Goal: Information Seeking & Learning: Learn about a topic

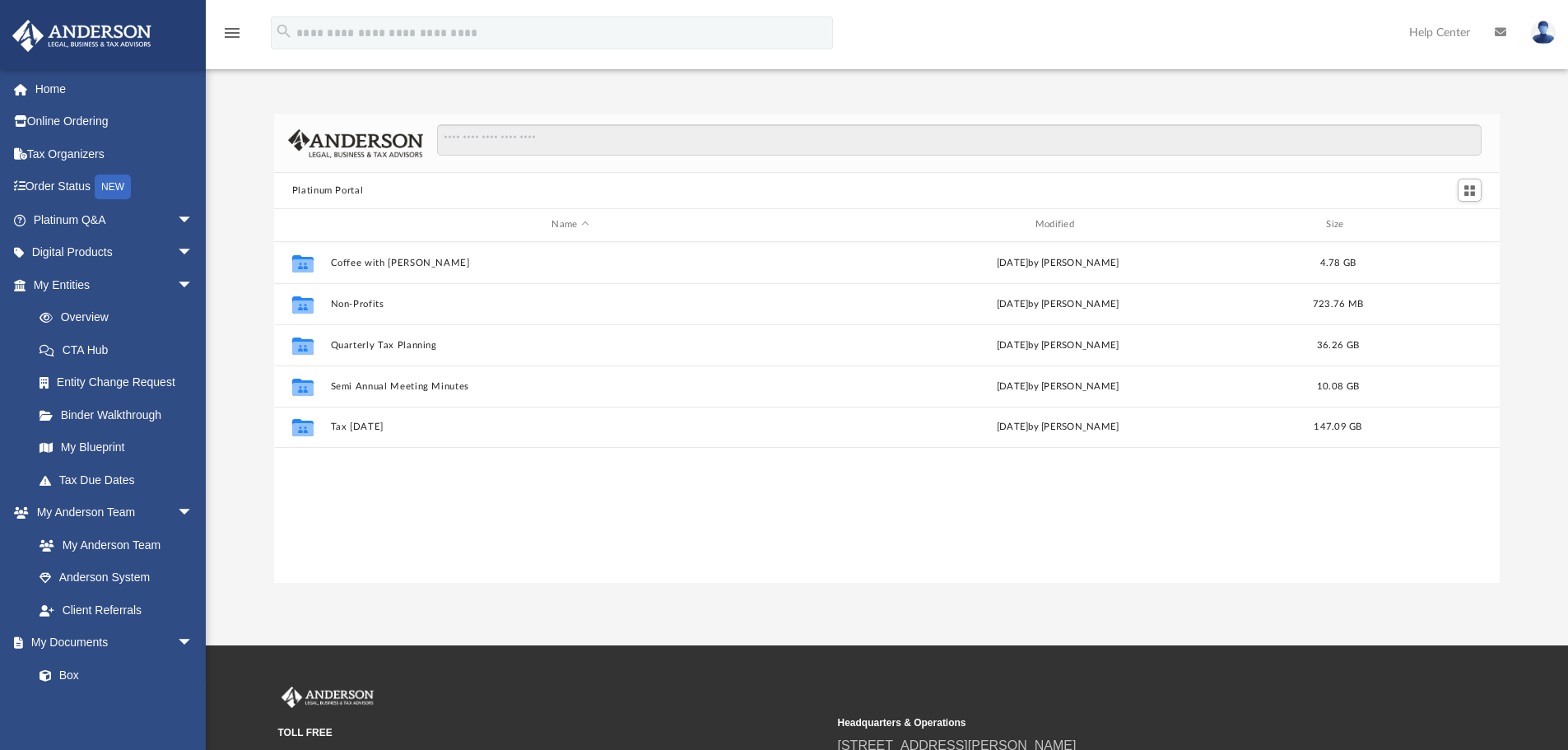
scroll to position [13, 13]
click at [180, 280] on span "arrow_drop_down" at bounding box center [193, 285] width 33 height 33
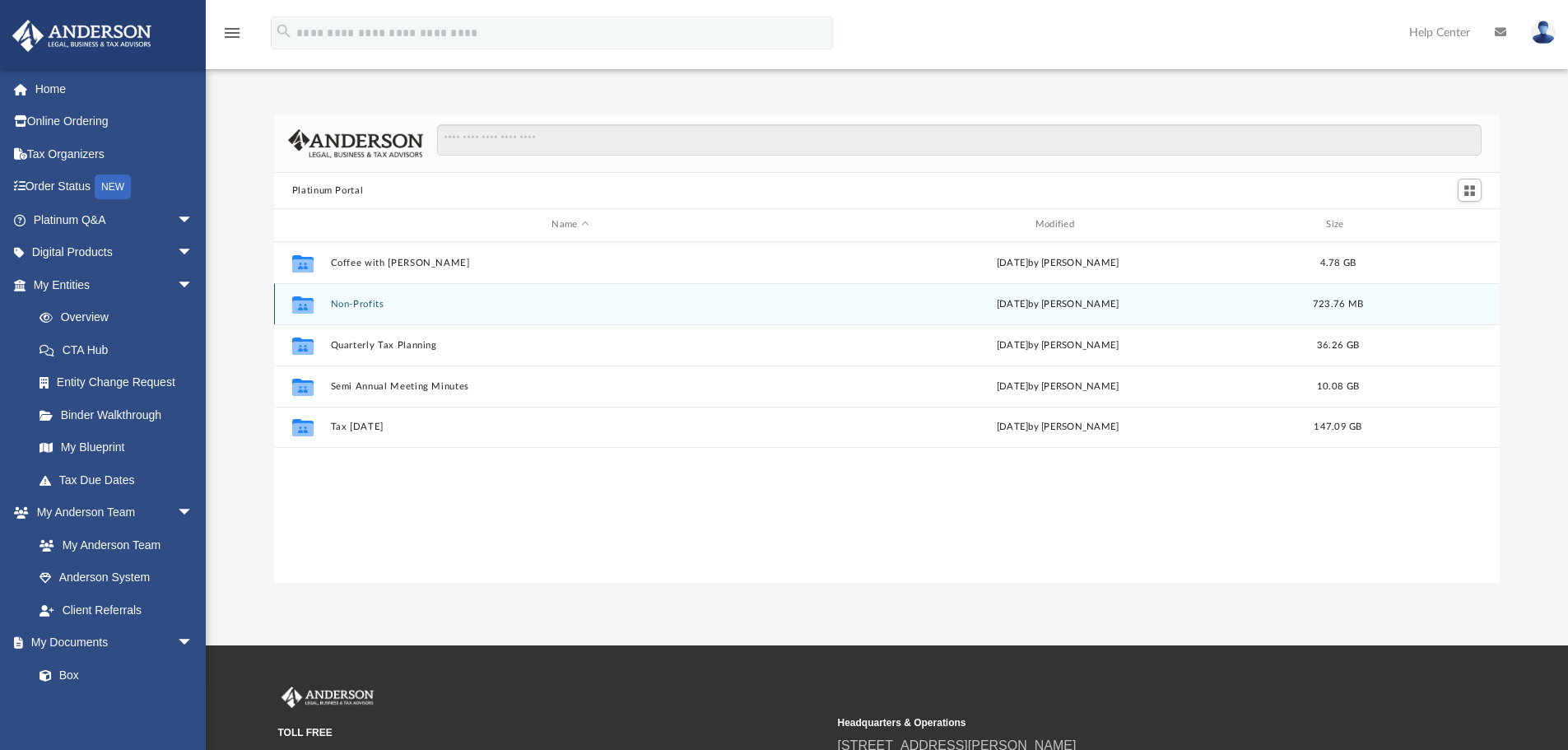
scroll to position [363, 1213]
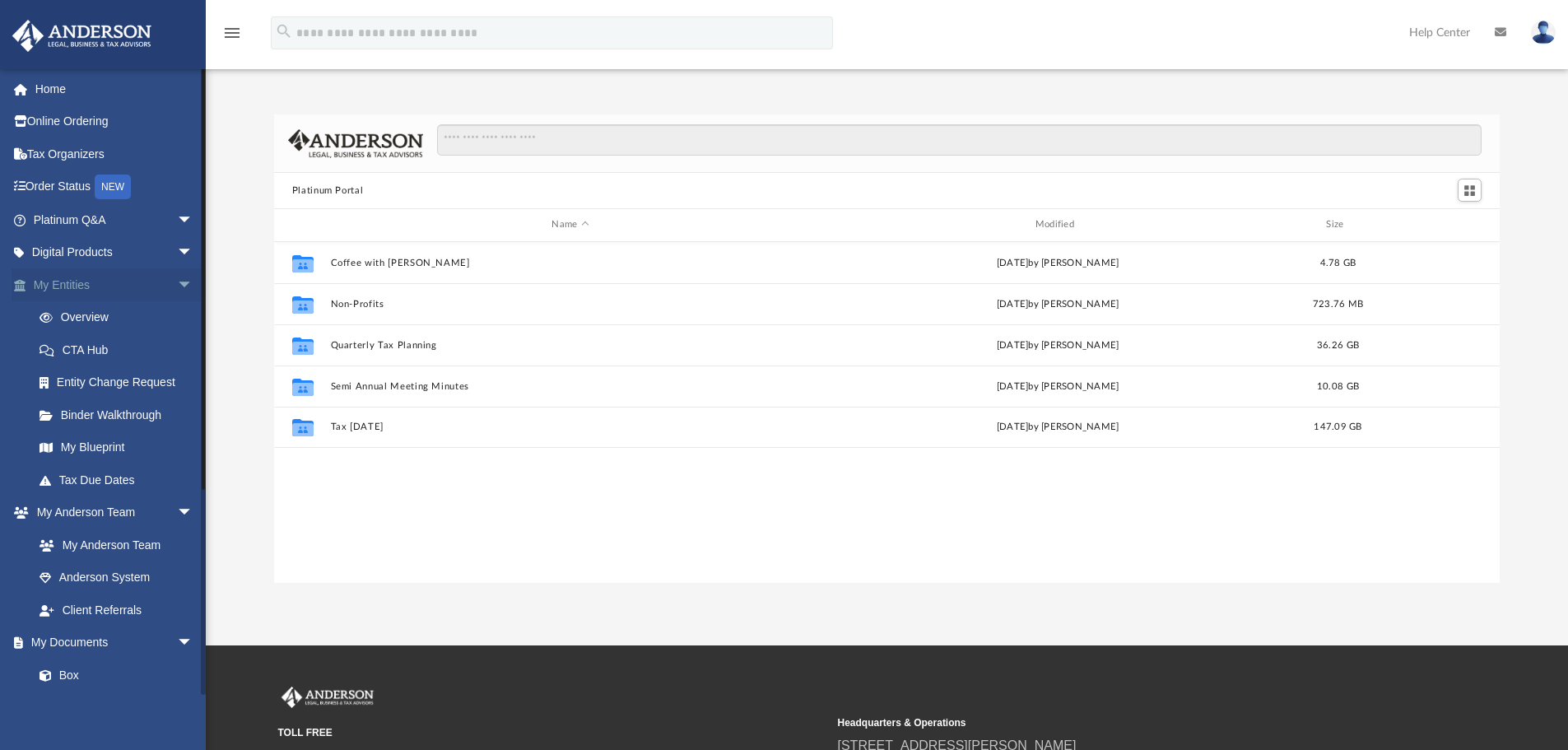
click at [178, 290] on span "arrow_drop_down" at bounding box center [193, 285] width 33 height 33
click at [182, 308] on span "arrow_drop_down" at bounding box center [193, 318] width 33 height 33
click at [179, 345] on span "arrow_drop_down" at bounding box center [193, 349] width 33 height 33
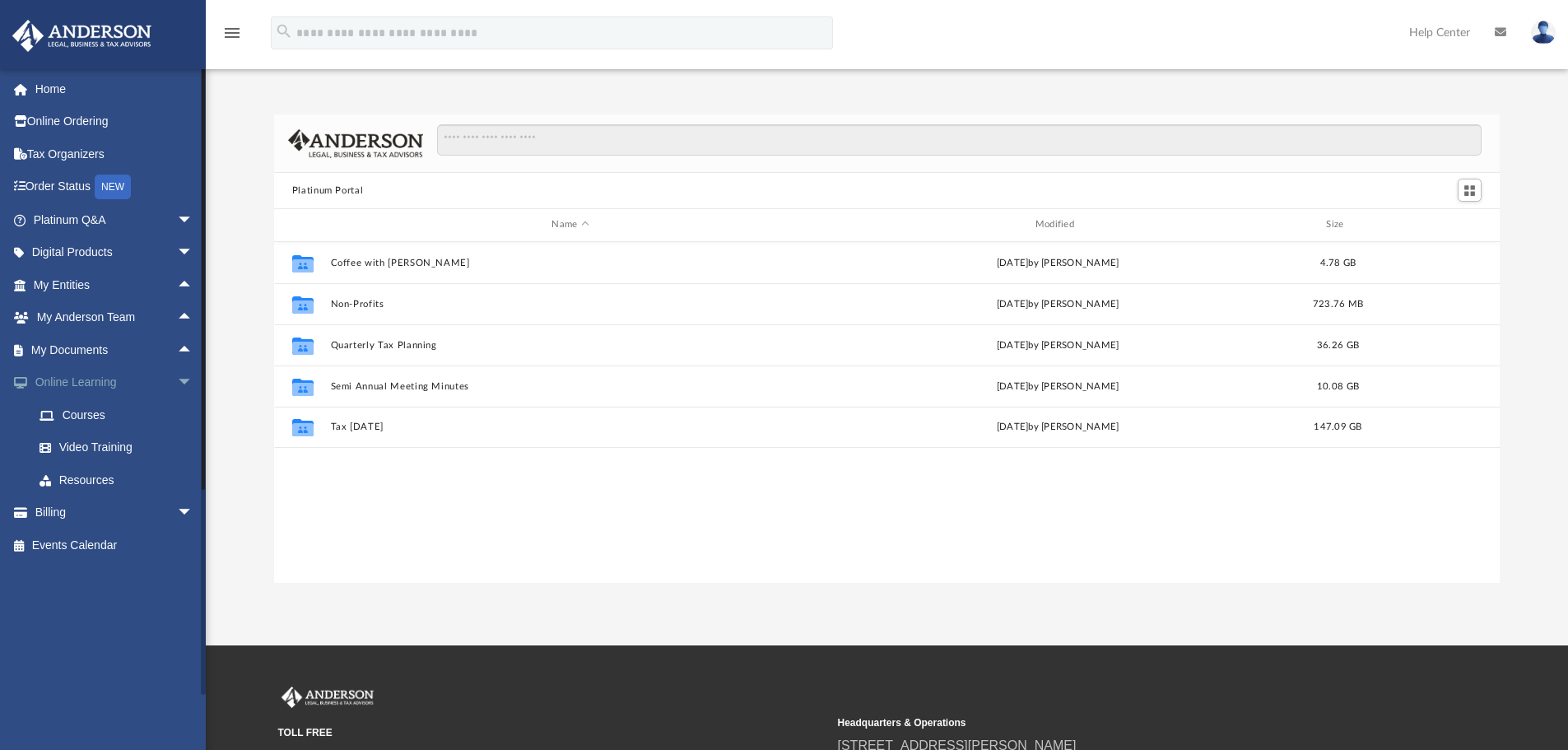
click at [177, 375] on span "arrow_drop_down" at bounding box center [193, 383] width 33 height 33
click at [177, 379] on span "arrow_drop_up" at bounding box center [193, 383] width 33 height 33
click at [75, 410] on link "Courses" at bounding box center [120, 415] width 195 height 33
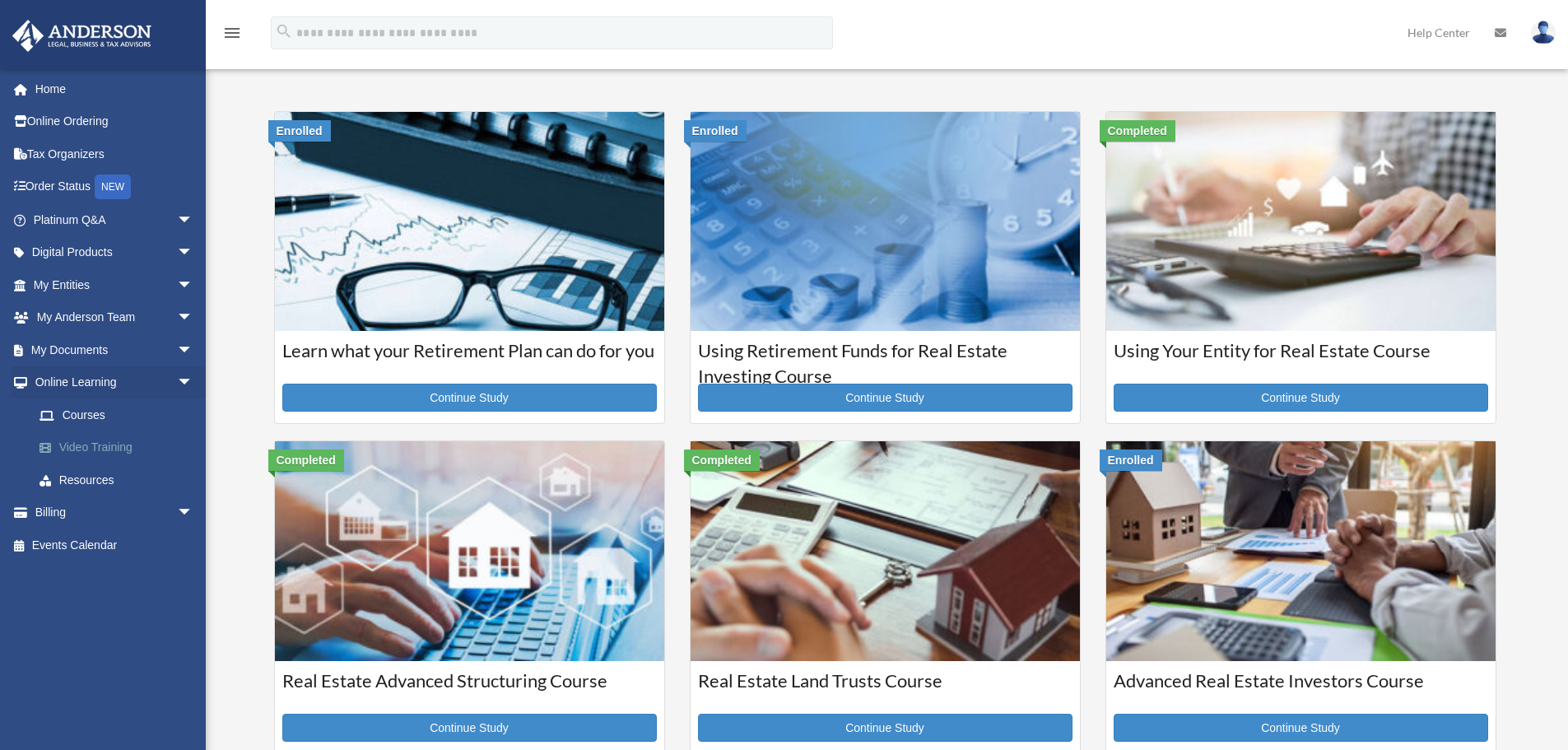
click at [90, 444] on link "Video Training" at bounding box center [120, 447] width 195 height 33
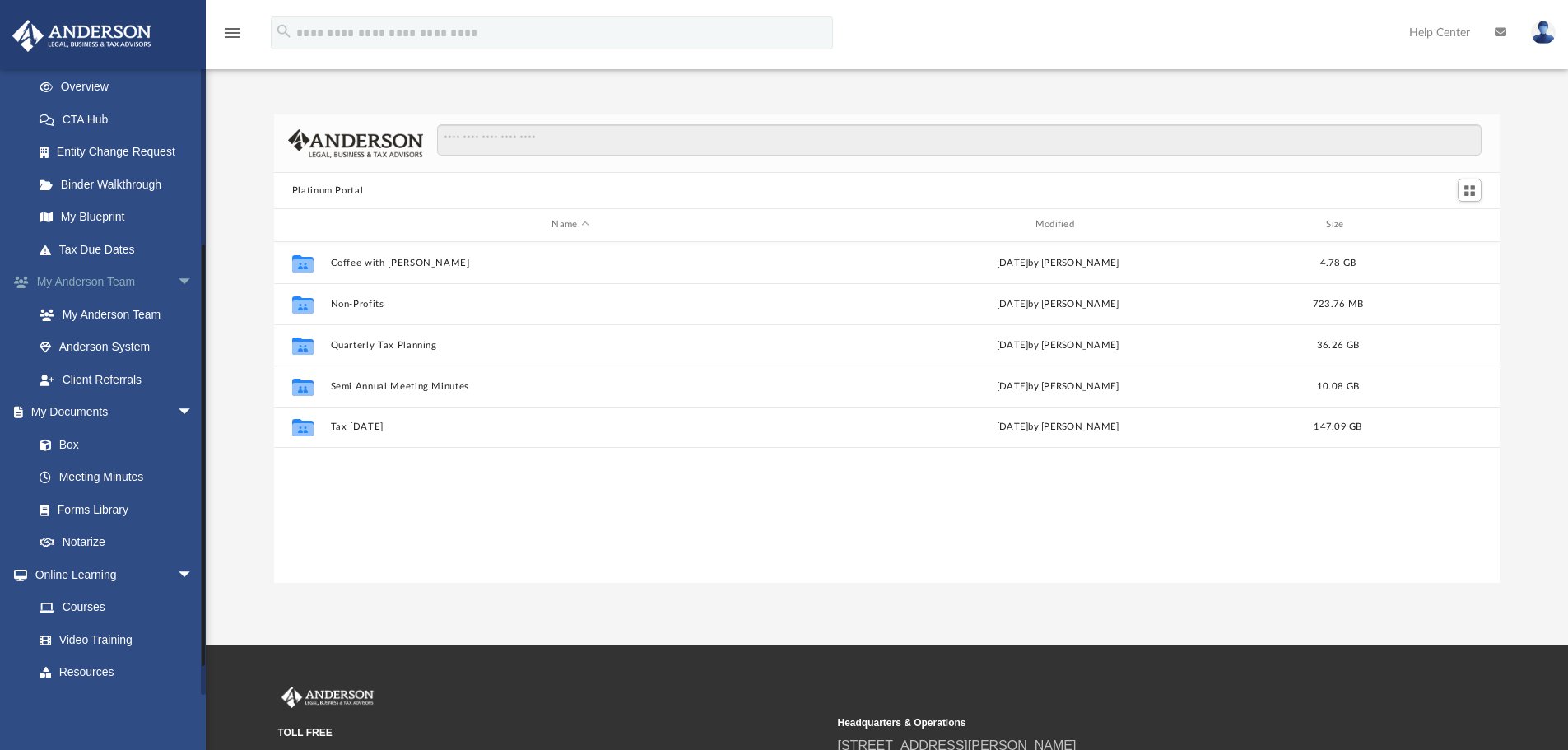
scroll to position [293, 0]
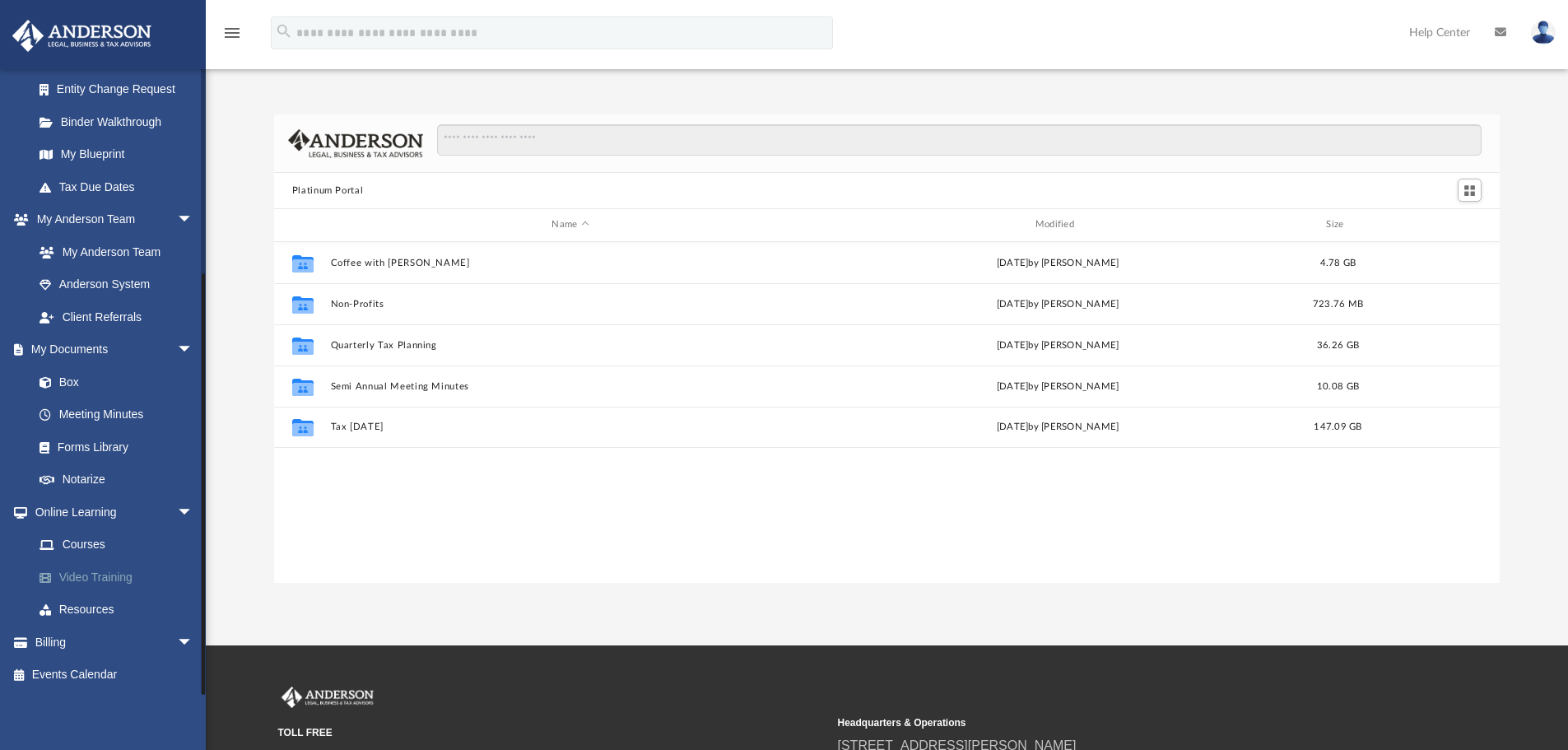
click at [123, 572] on link "Video Training" at bounding box center [120, 577] width 195 height 33
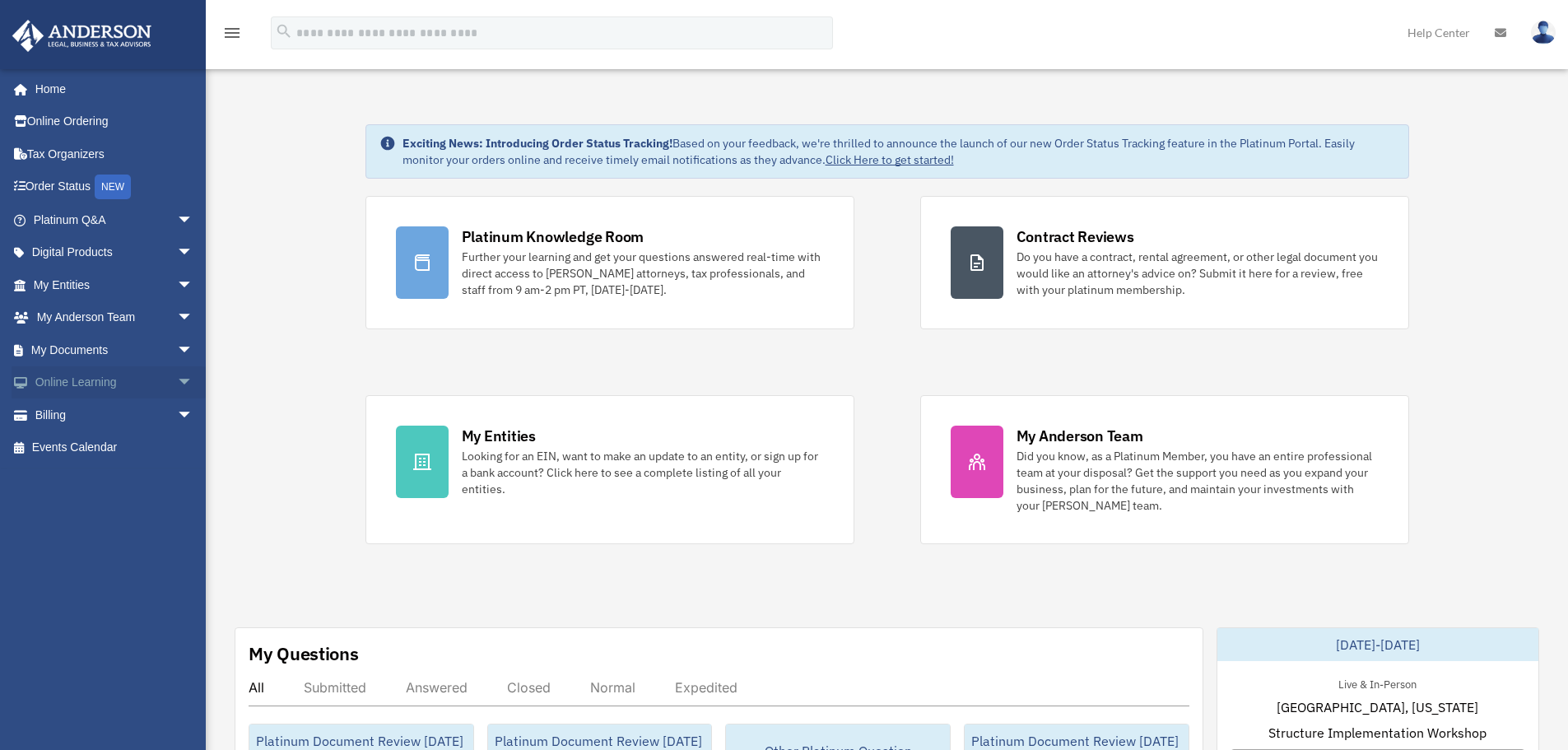
click at [177, 385] on span "arrow_drop_down" at bounding box center [193, 383] width 33 height 33
click at [127, 443] on link "Video Training" at bounding box center [120, 447] width 195 height 33
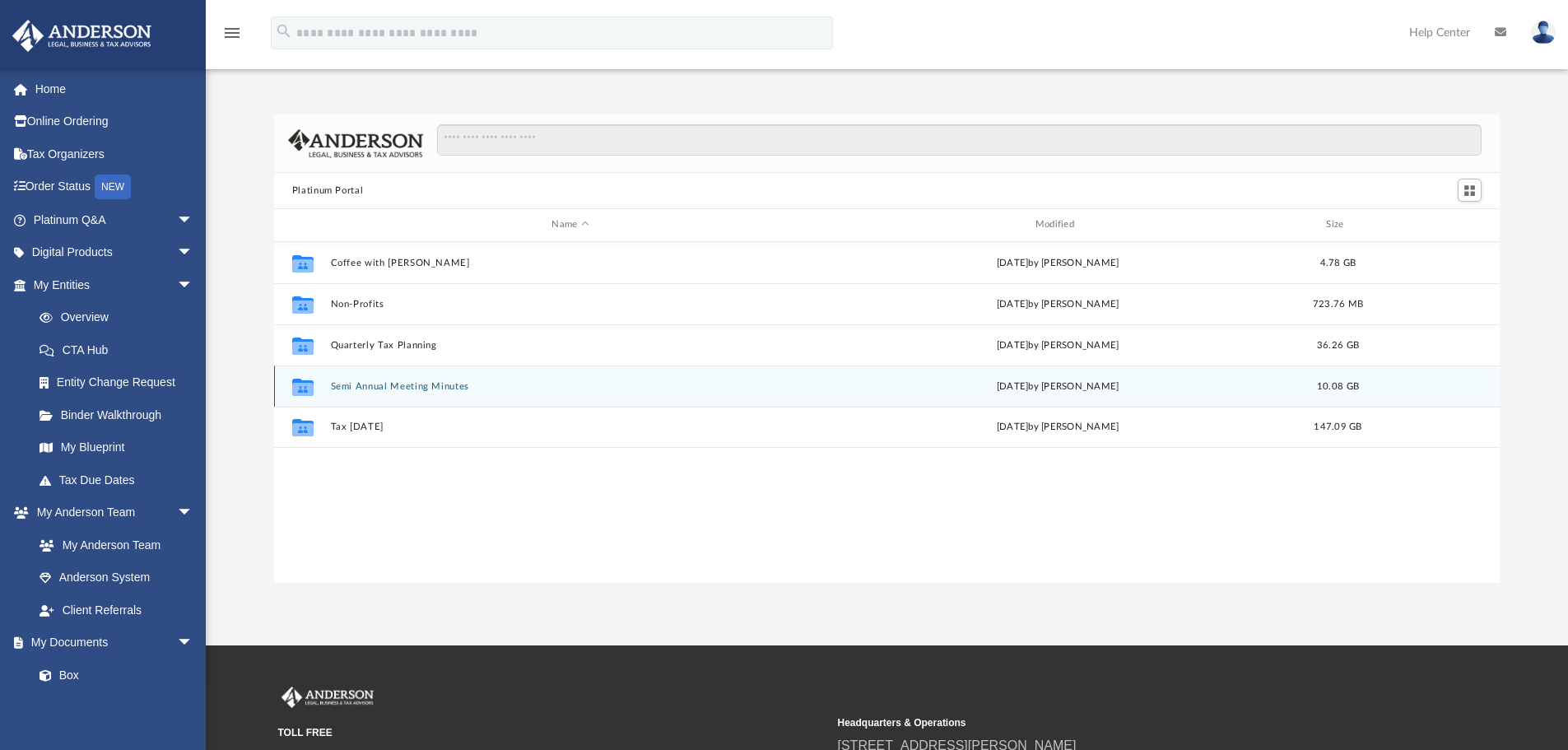
scroll to position [363, 1213]
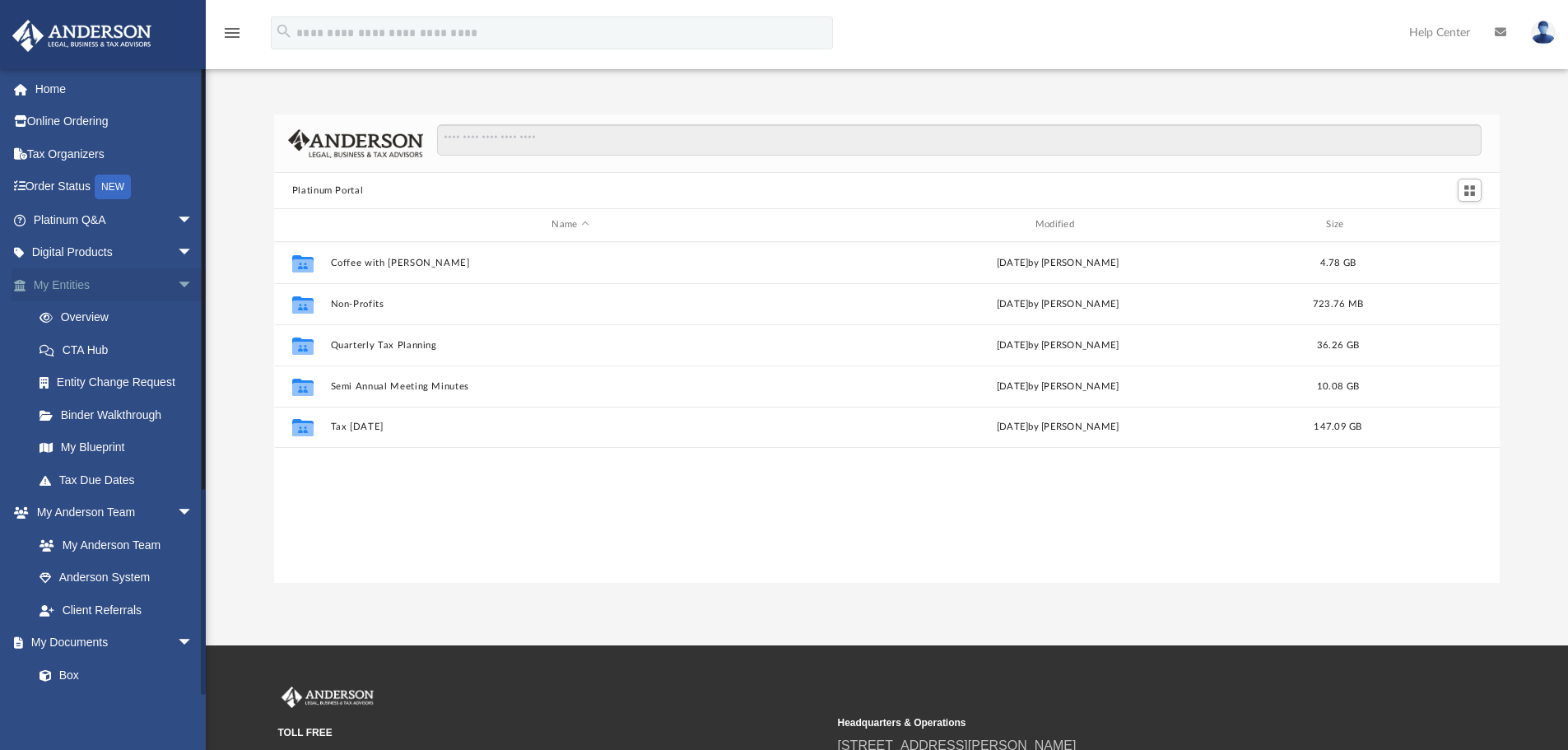
click at [177, 282] on span "arrow_drop_down" at bounding box center [193, 285] width 33 height 33
click at [177, 308] on span "arrow_drop_down" at bounding box center [193, 318] width 33 height 33
click at [177, 339] on span "arrow_drop_down" at bounding box center [193, 349] width 33 height 33
